Goal: Task Accomplishment & Management: Complete application form

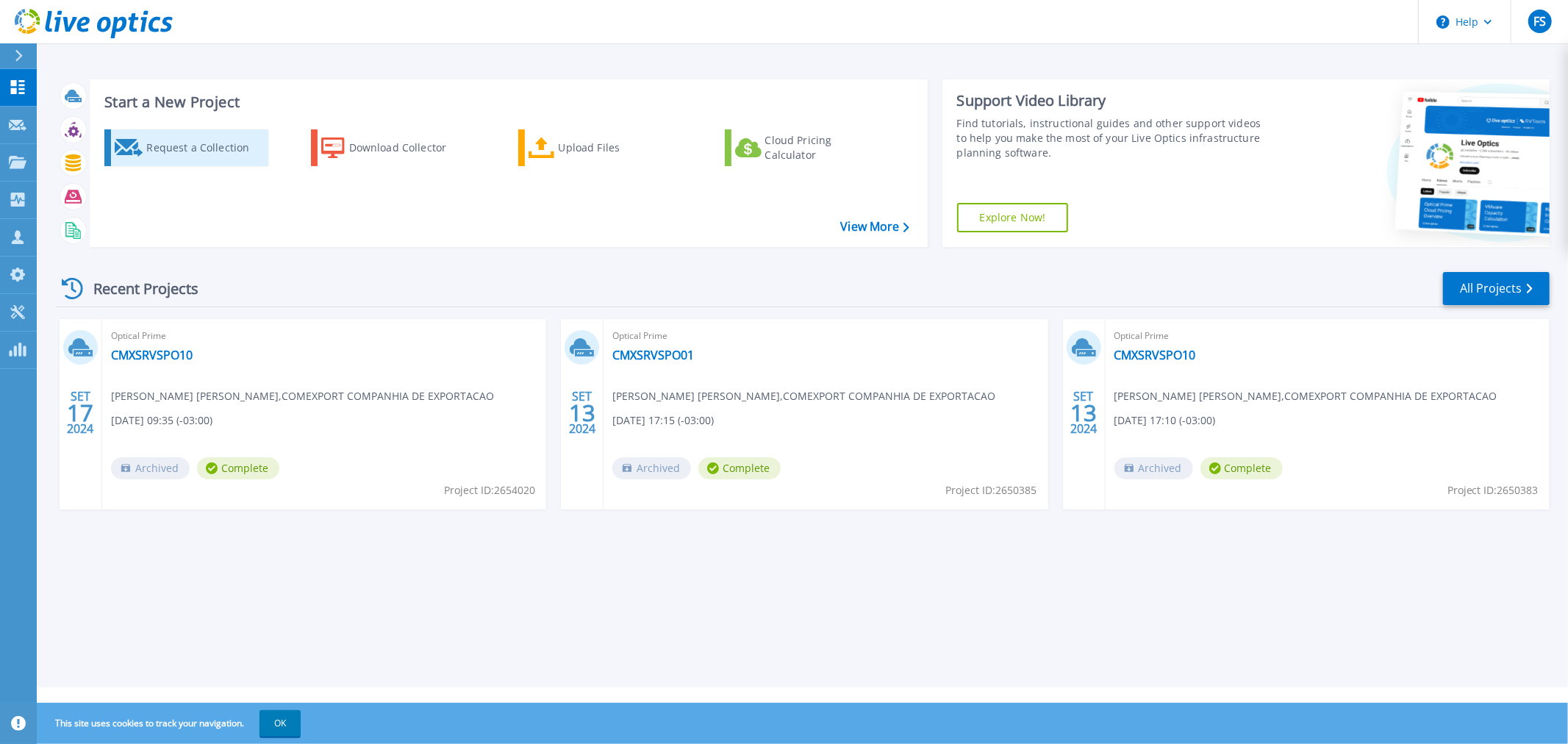
click at [219, 156] on div "Request a Collection" at bounding box center [205, 148] width 118 height 29
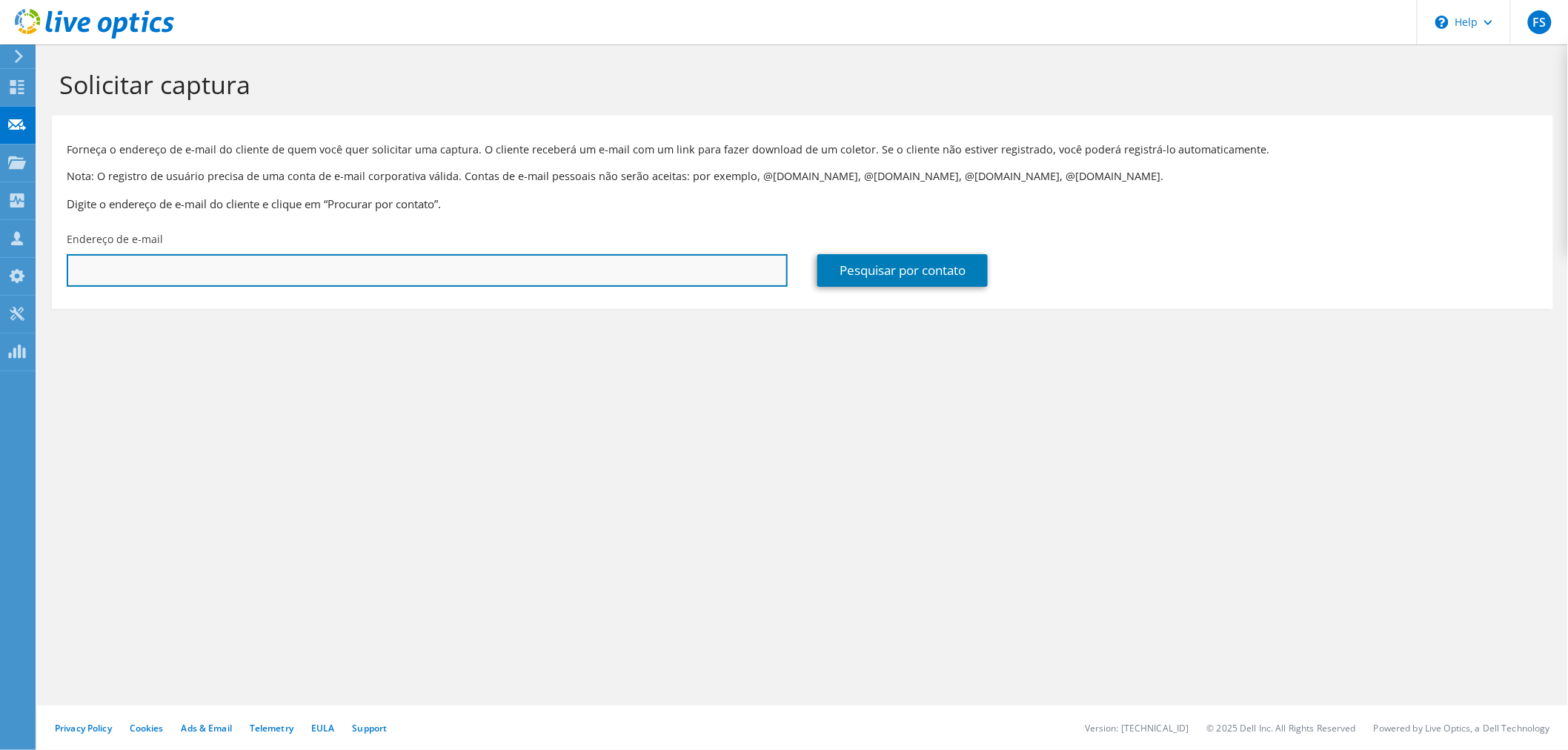
click at [334, 284] on input "text" at bounding box center [428, 271] width 721 height 32
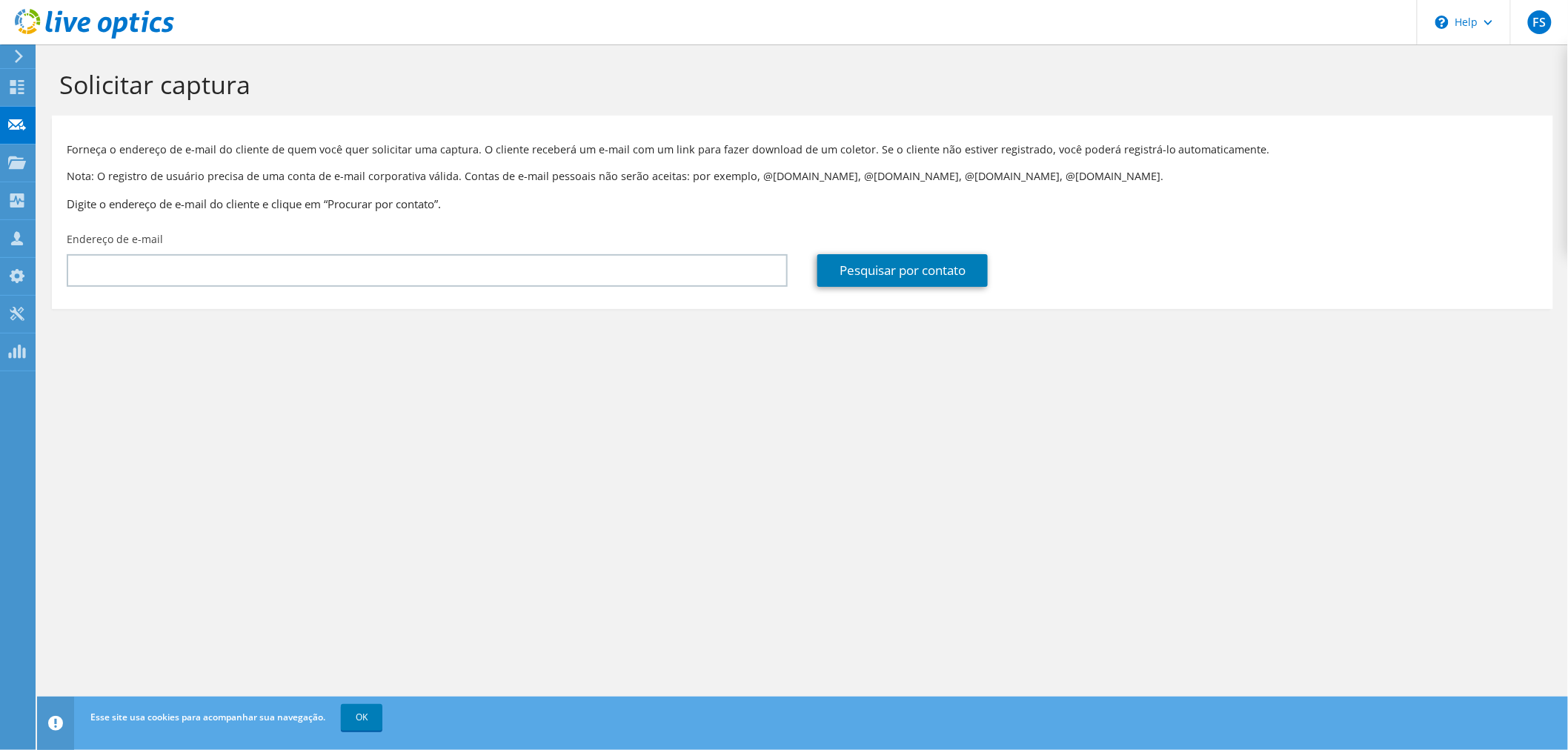
click at [630, 446] on div "Solicitar captura Forneça o endereço de e-mail do cliente de quem você quer sol…" at bounding box center [802, 398] width 1531 height 706
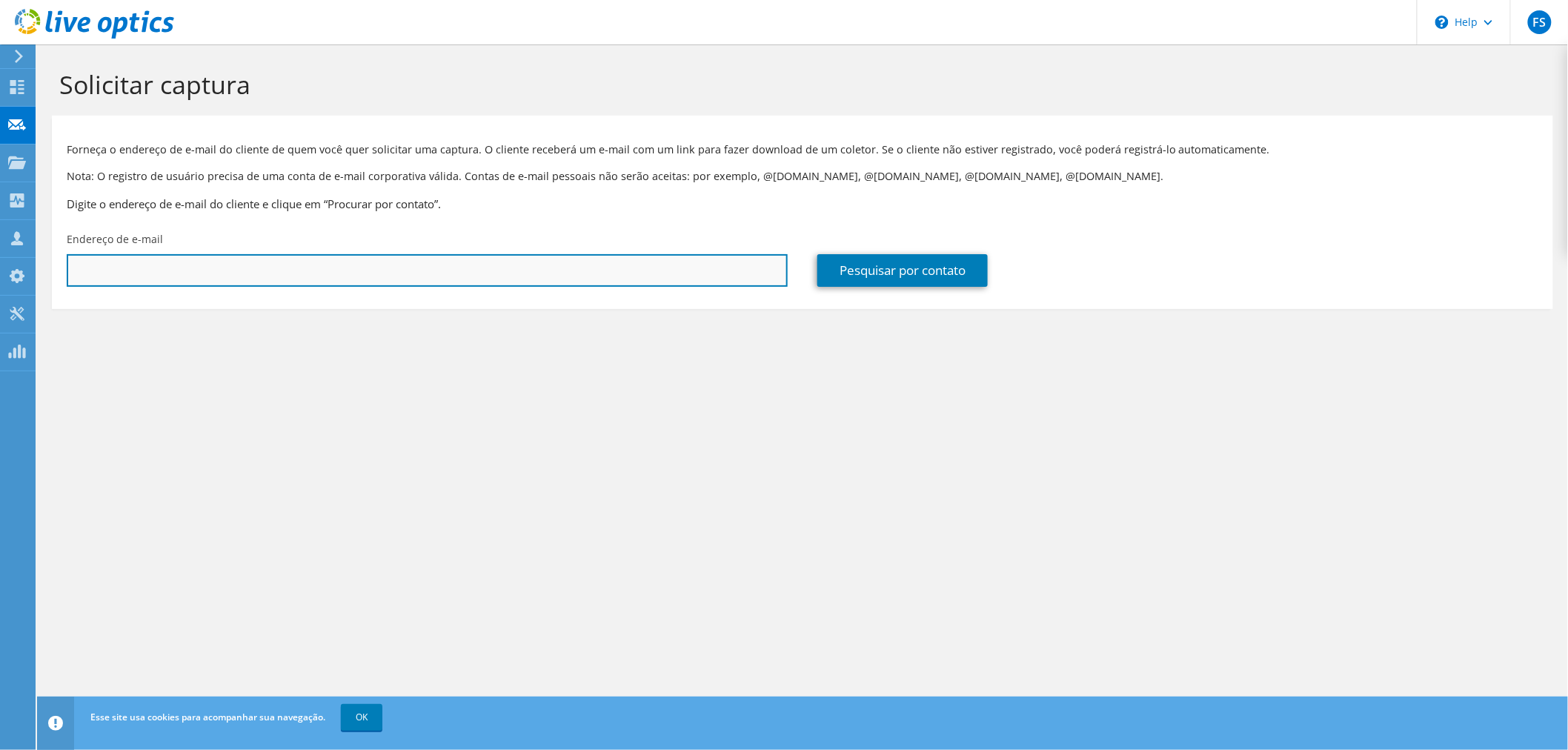
click at [475, 267] on input "text" at bounding box center [428, 271] width 721 height 32
paste input "evandro@retesp.com.br"
type input "evandro@retesp.com.br"
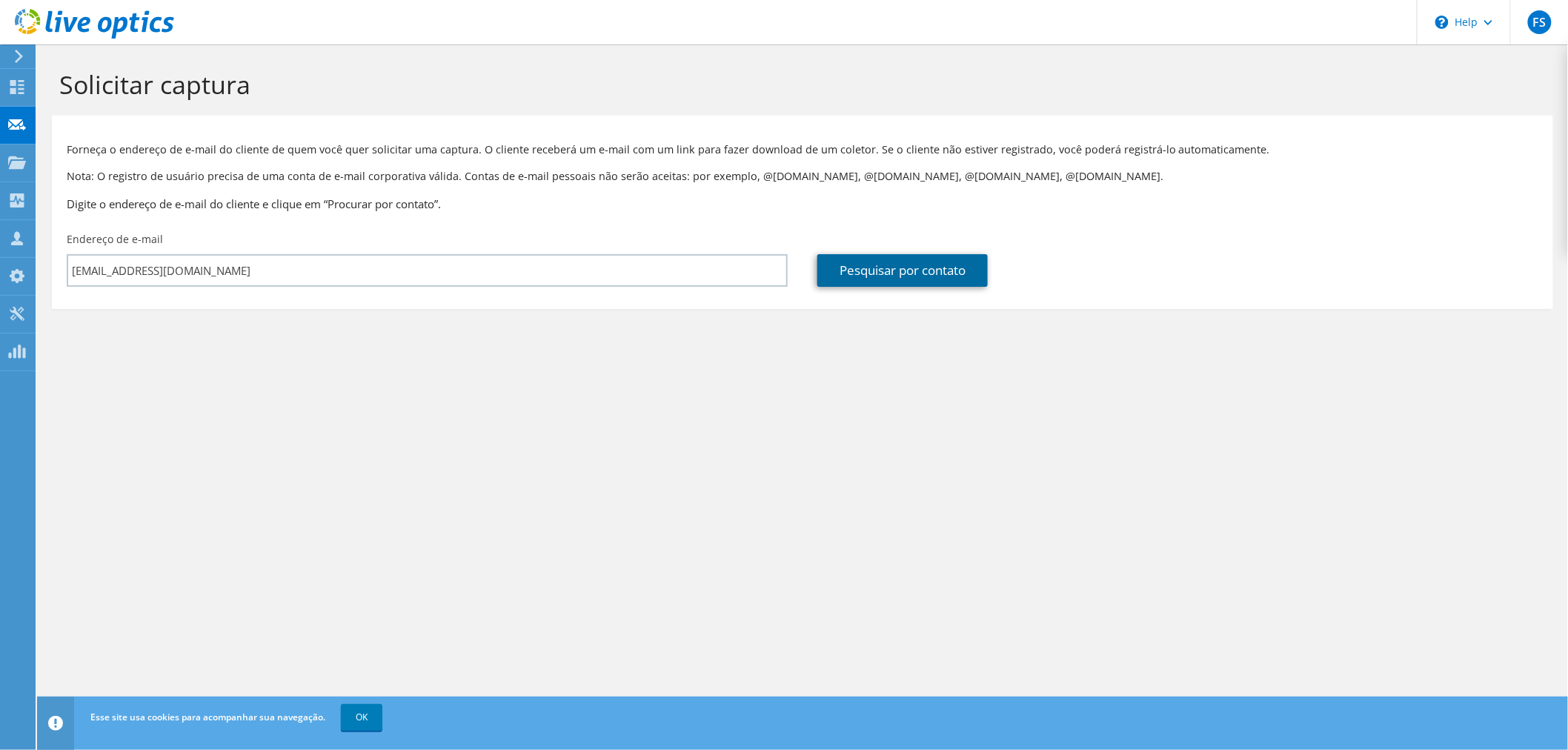
click at [976, 255] on link "Pesquisar por contato" at bounding box center [902, 271] width 170 height 32
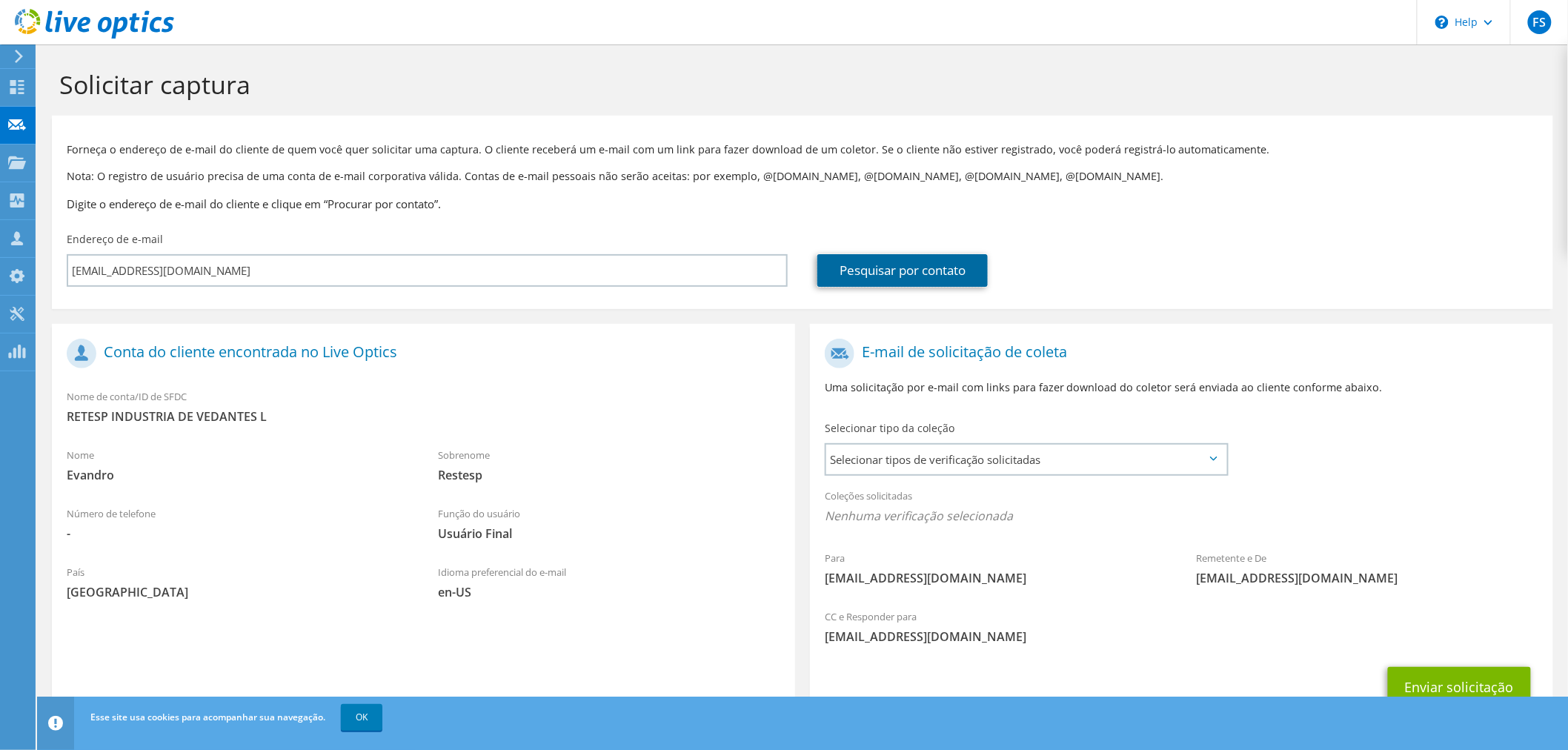
scroll to position [62, 0]
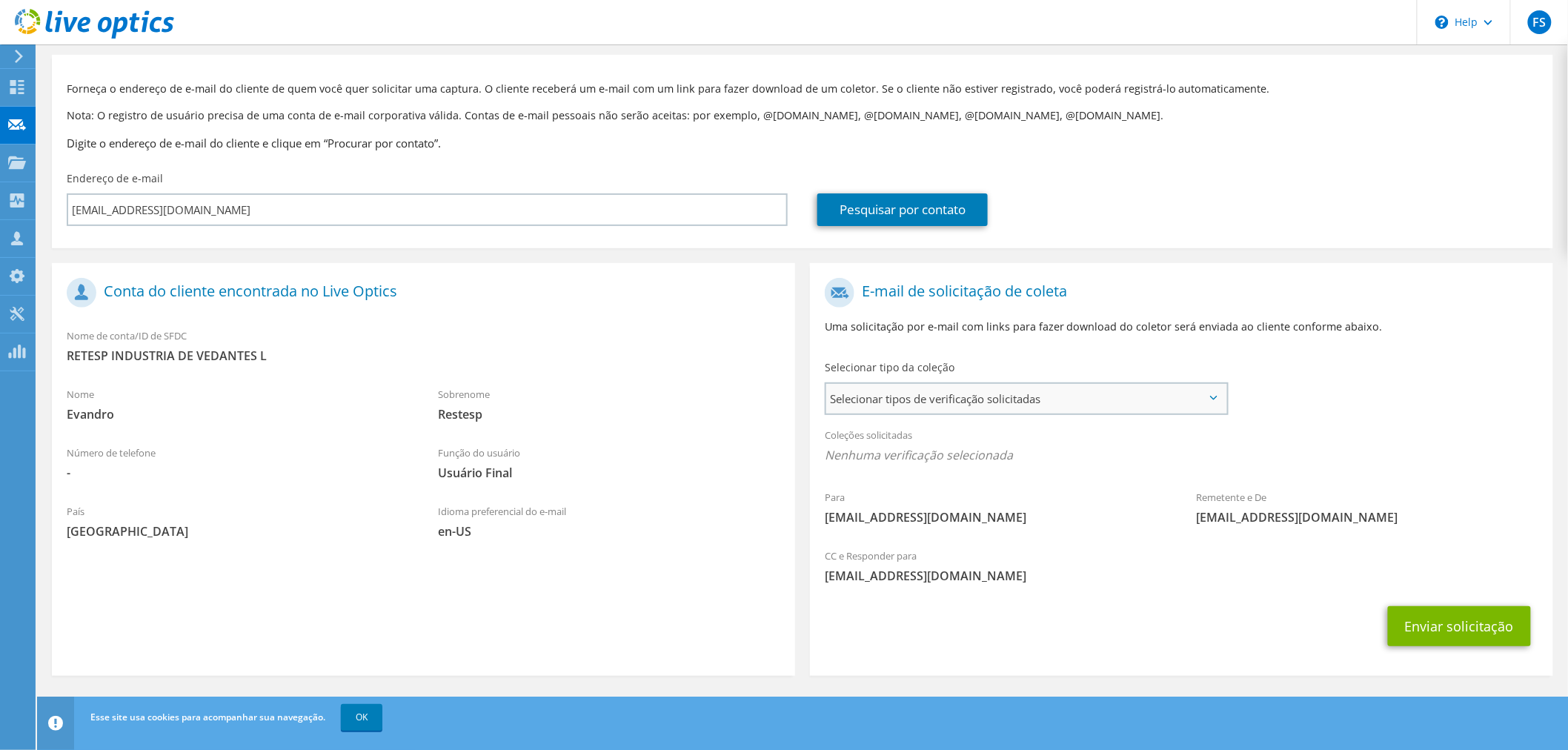
click at [1036, 384] on span "Selecionar tipos de verificação solicitadas" at bounding box center [1026, 399] width 400 height 29
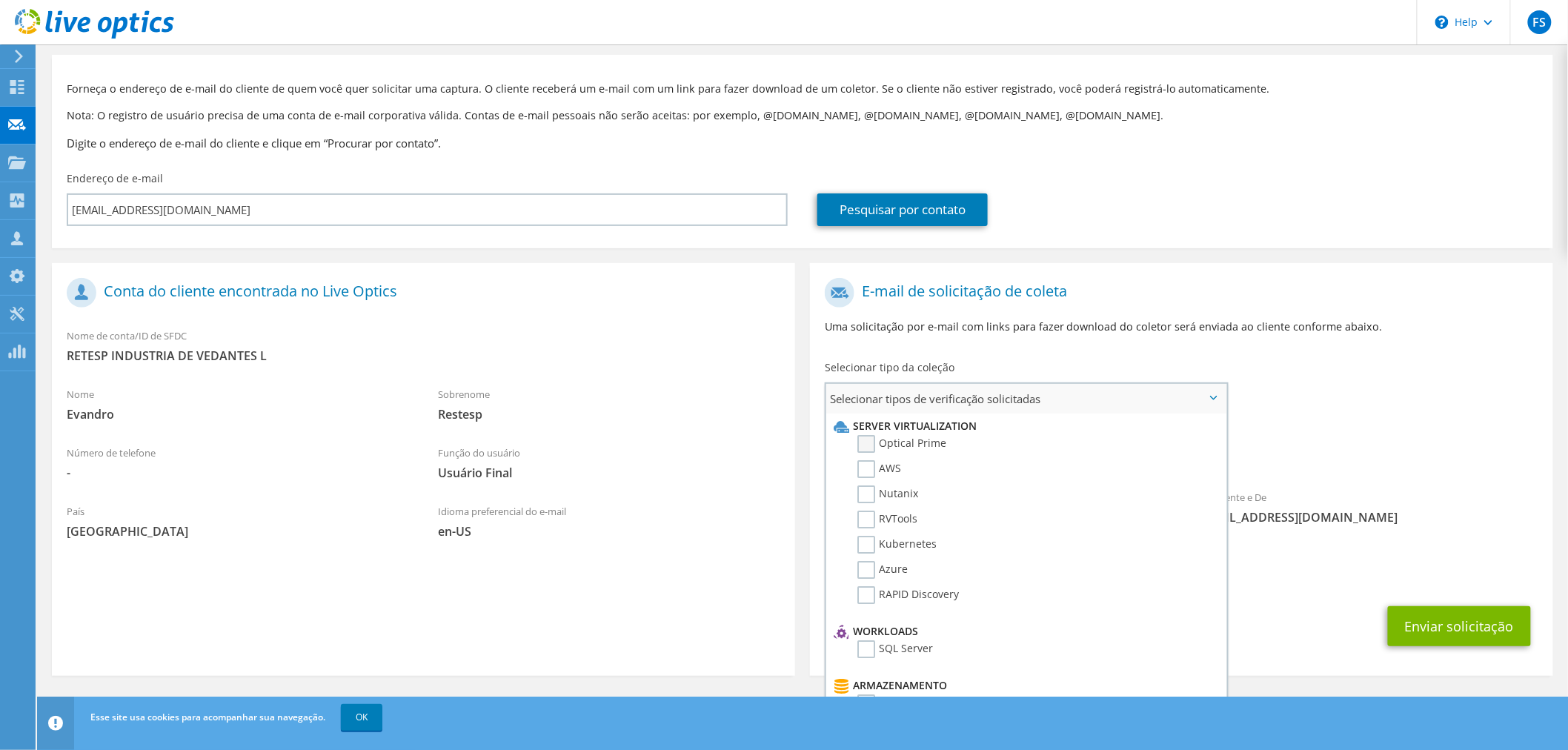
click at [888, 436] on label "Optical Prime" at bounding box center [902, 444] width 89 height 18
click at [0, 0] on input "Optical Prime" at bounding box center [0, 0] width 0 height 0
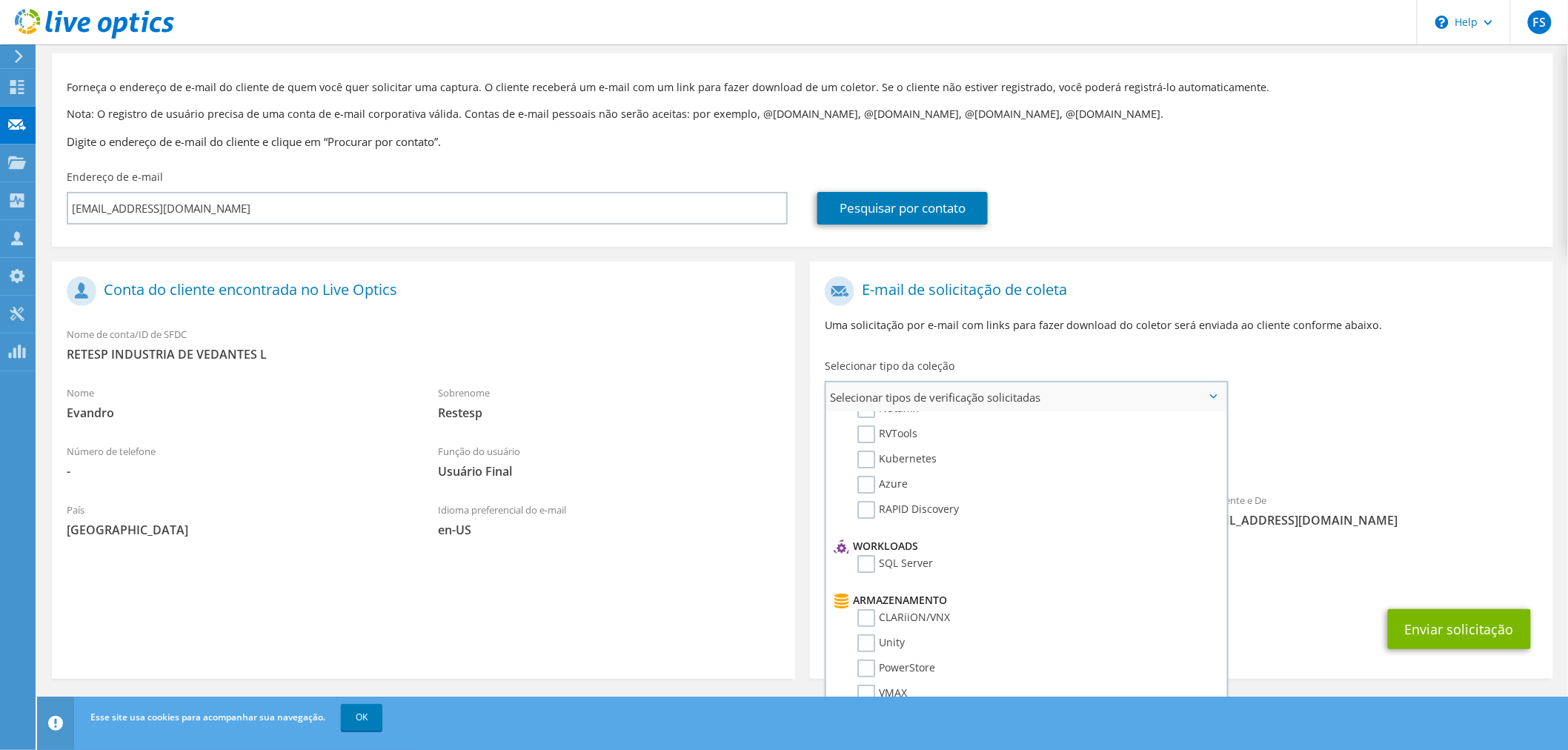
scroll to position [0, 0]
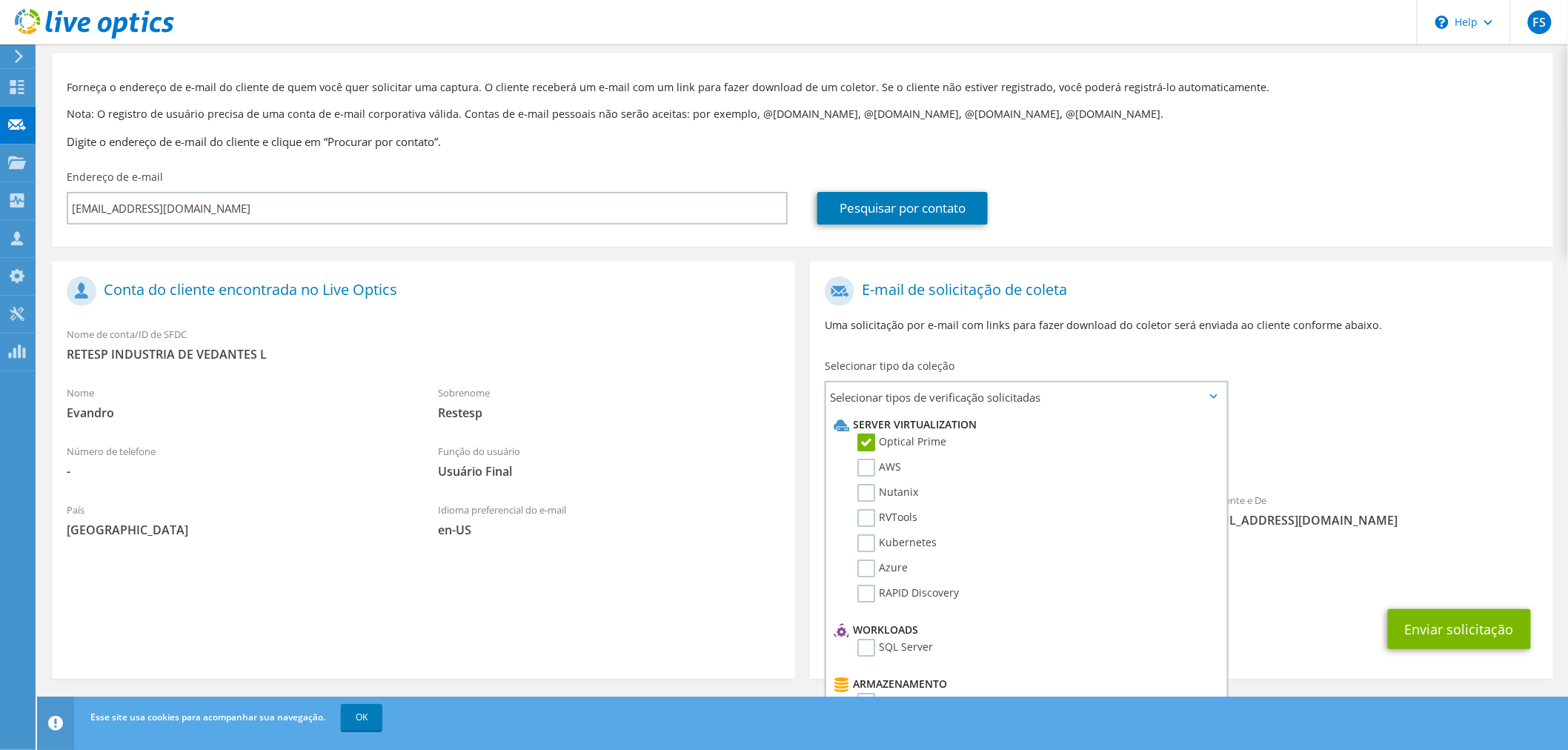
click at [1143, 318] on p "Uma solicitação por e-mail com links para fazer download do coletor será enviad…" at bounding box center [1182, 325] width 713 height 16
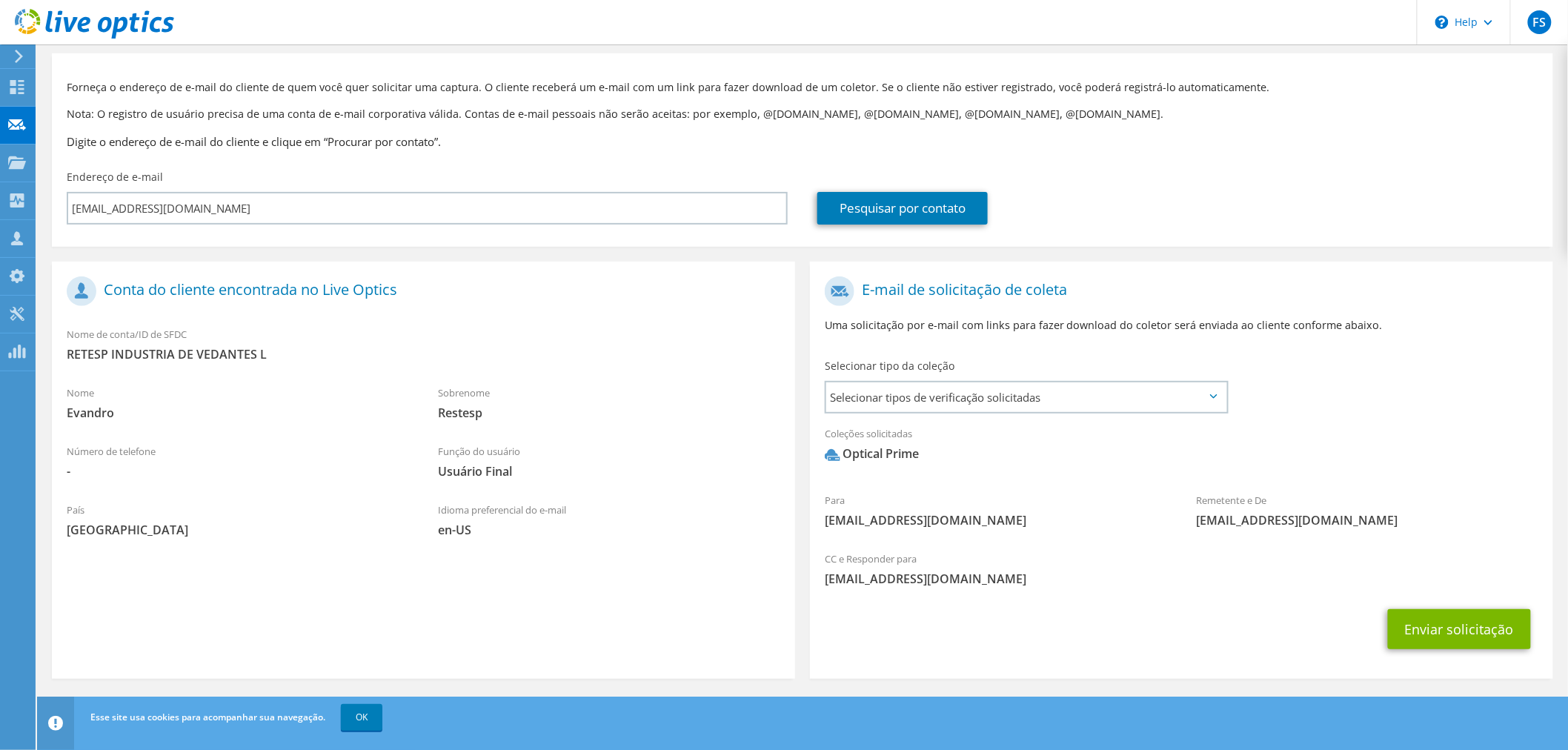
click at [1129, 360] on div "Selecionar tipo da coleção Selecionar tipos de verificação solicitadas Server V…" at bounding box center [1027, 385] width 404 height 52
click at [1057, 391] on span "Selecionar tipos de verificação solicitadas" at bounding box center [1026, 397] width 400 height 29
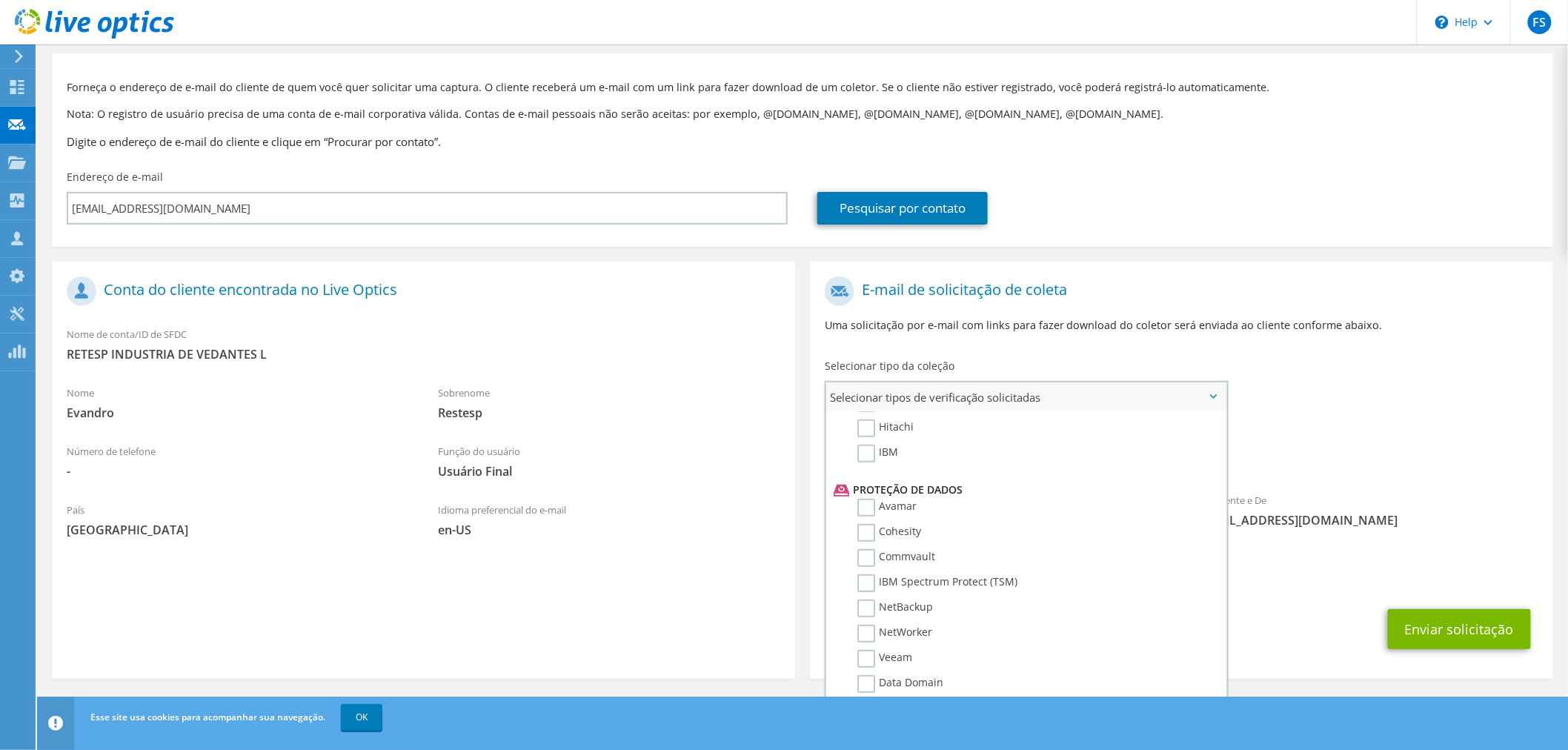
scroll to position [660, 0]
click at [868, 721] on label "Dossier" at bounding box center [887, 730] width 59 height 18
click at [0, 0] on input "Dossier" at bounding box center [0, 0] width 0 height 0
click at [1398, 461] on span "Optical Prime Dossier" at bounding box center [1182, 458] width 713 height 25
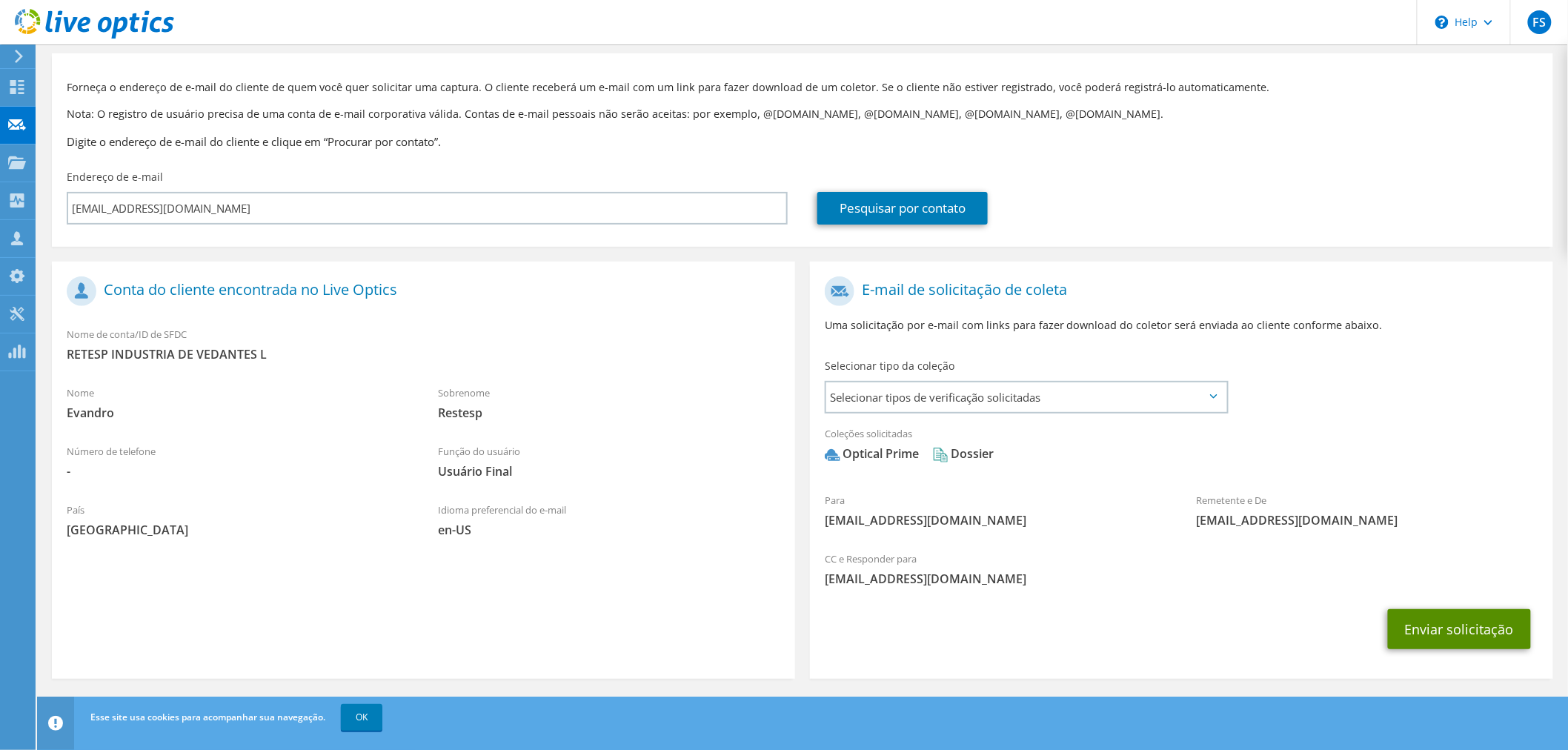
click at [1469, 638] on button "Enviar solicitação" at bounding box center [1460, 630] width 143 height 40
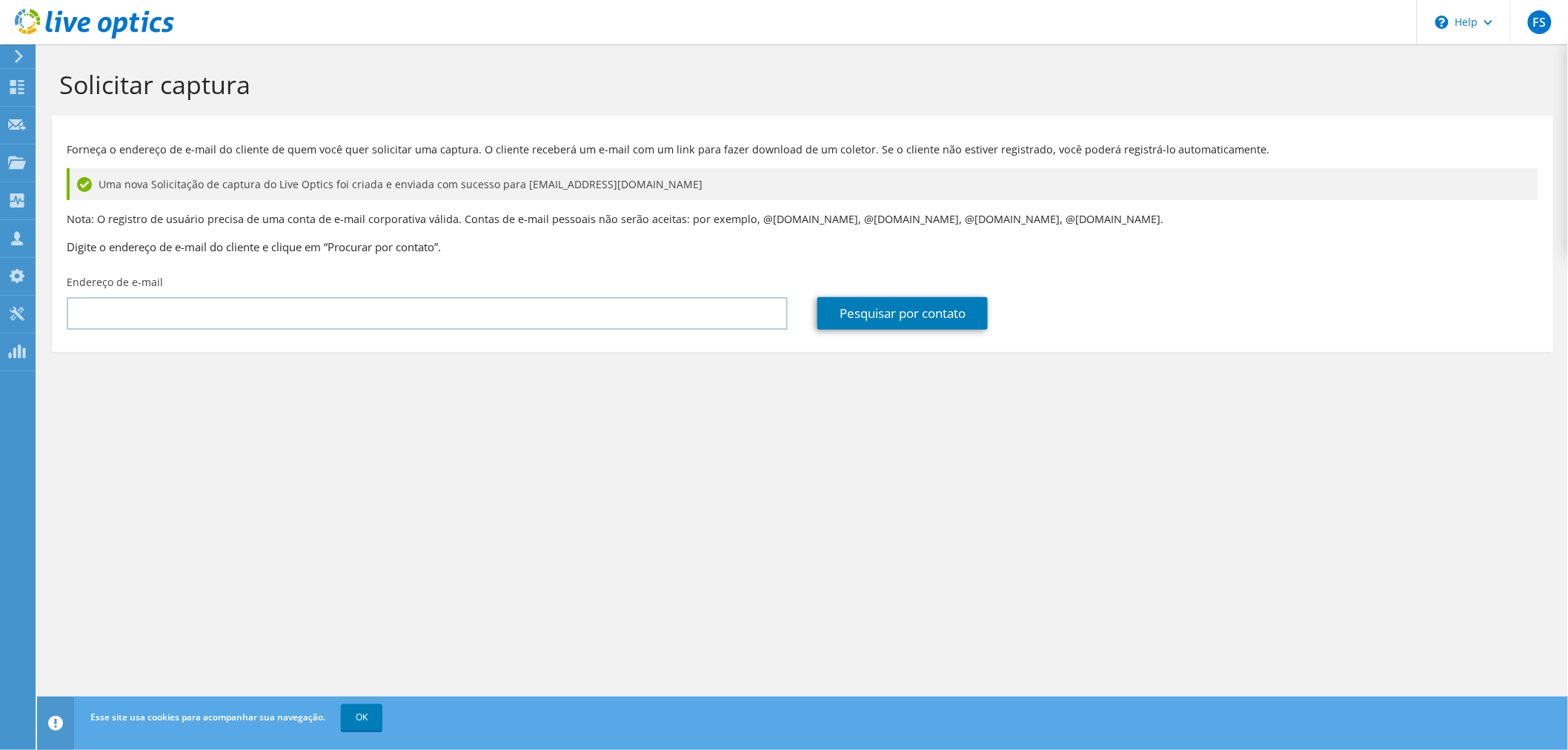
click at [18, 62] on icon at bounding box center [18, 55] width 11 height 13
